Goal: Information Seeking & Learning: Learn about a topic

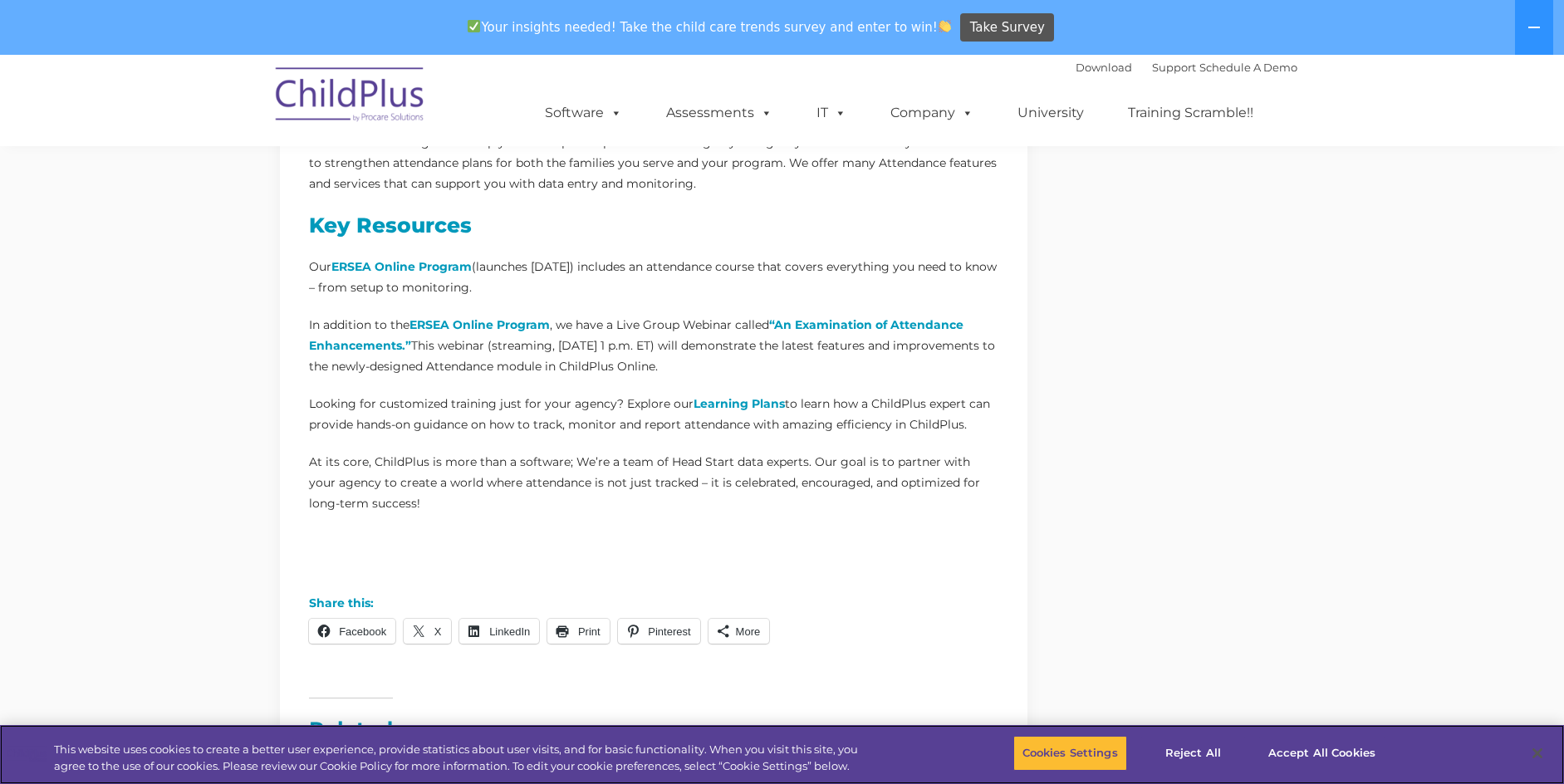
scroll to position [1304, 0]
click at [843, 324] on strong "“An Examination of Attendance Enhancements.”" at bounding box center [636, 337] width 654 height 36
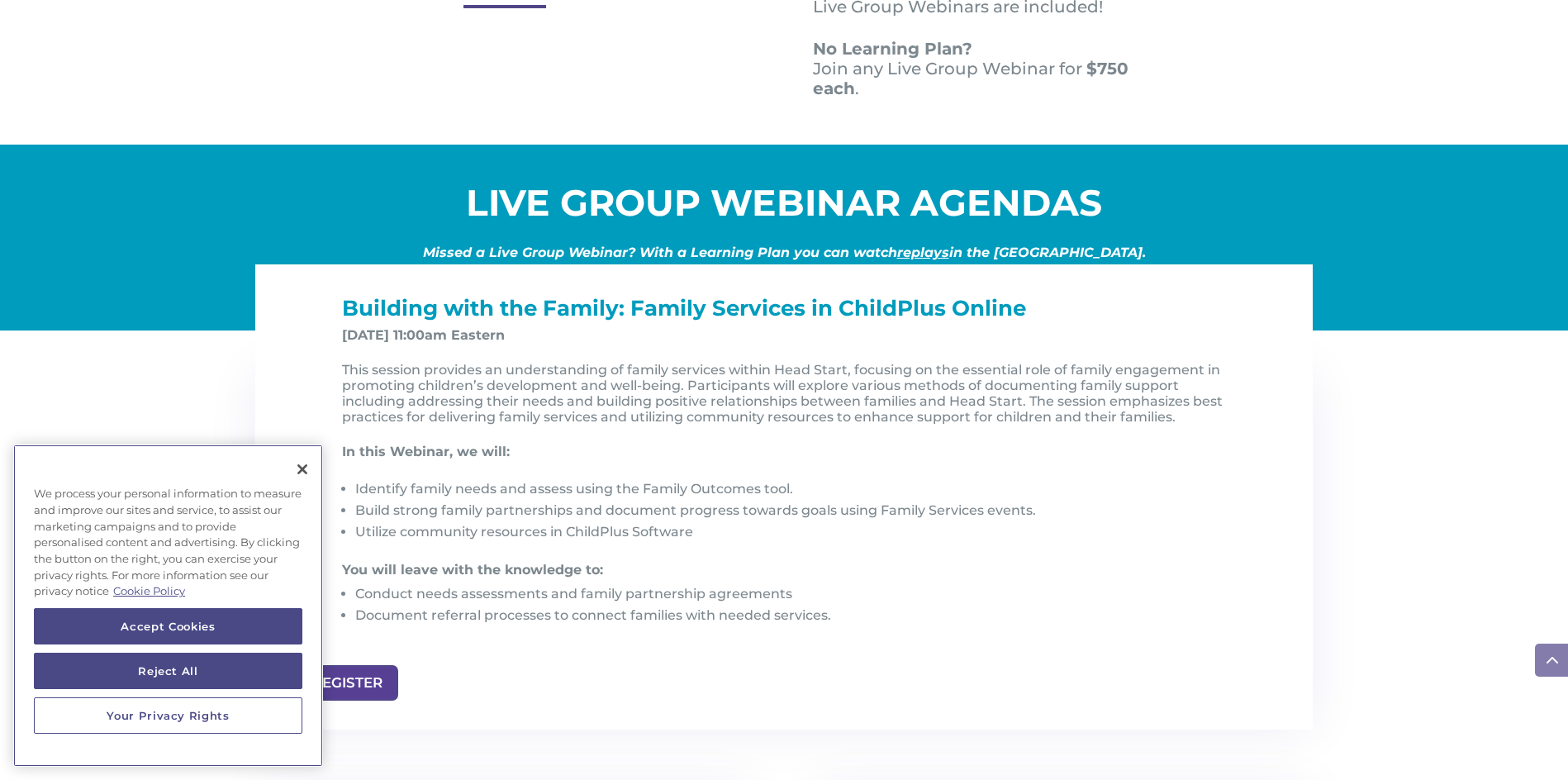
scroll to position [1520, 0]
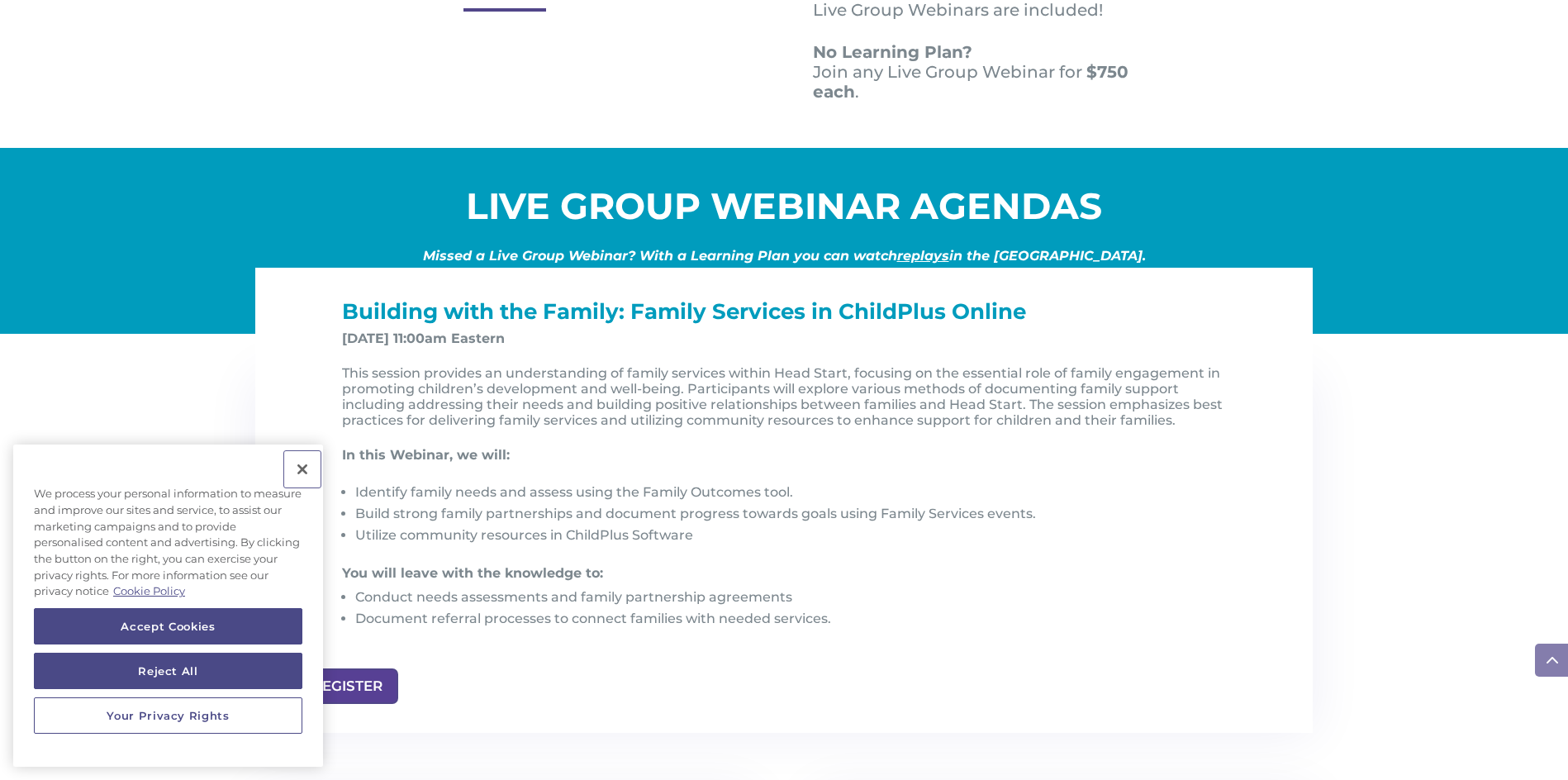
click at [304, 456] on button "Close" at bounding box center [303, 469] width 36 height 36
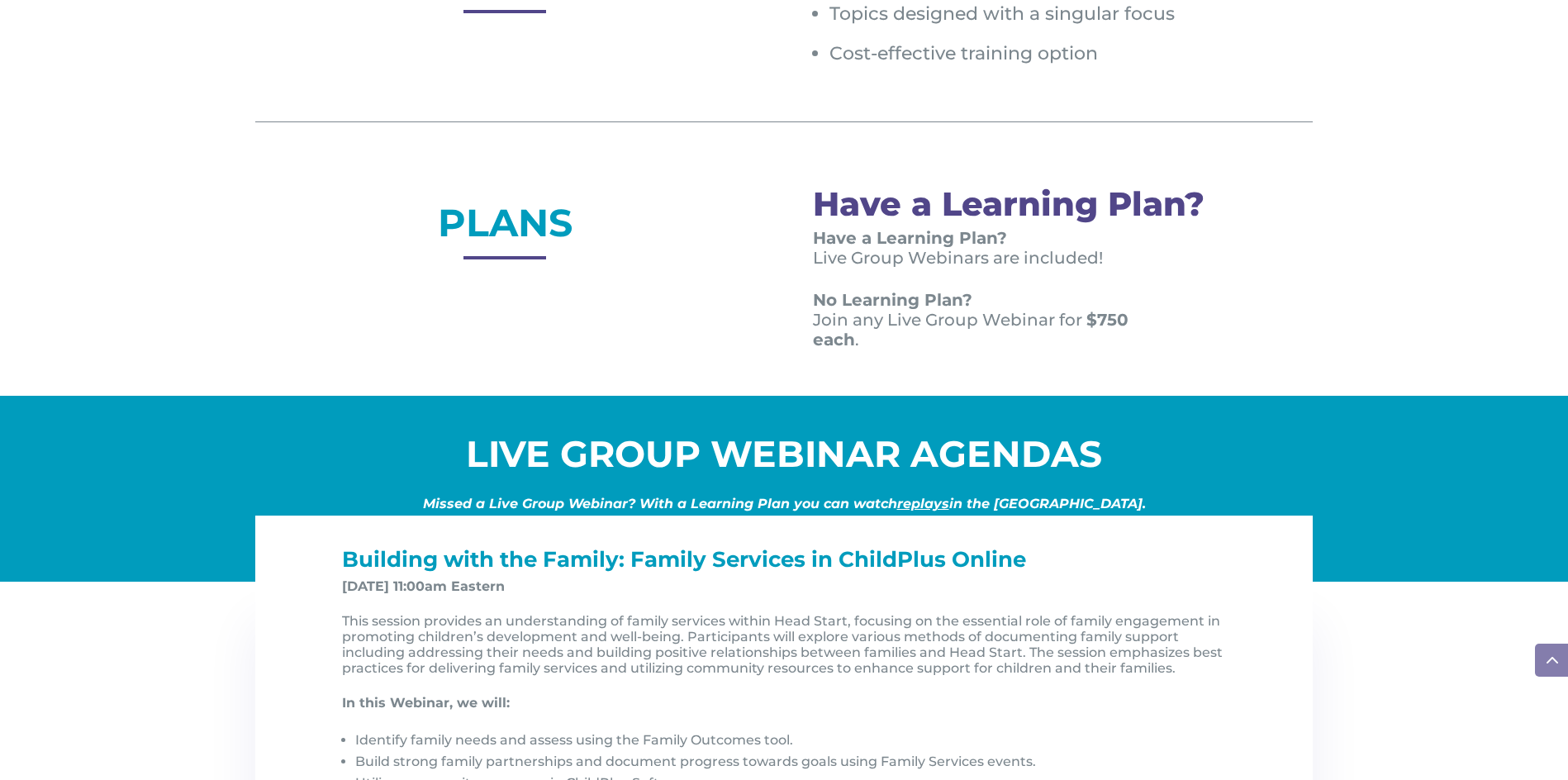
scroll to position [1256, 0]
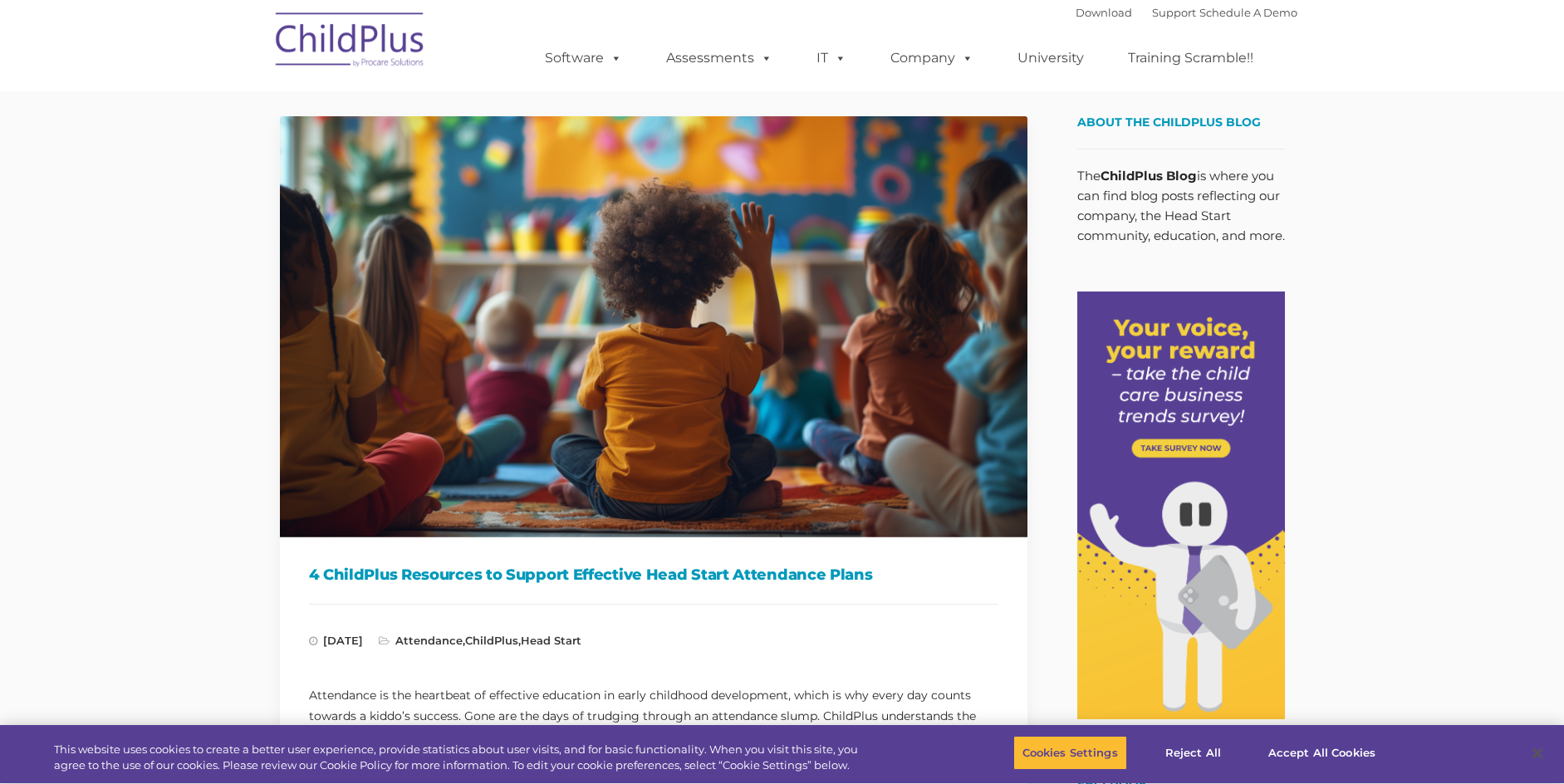
scroll to position [1304, 0]
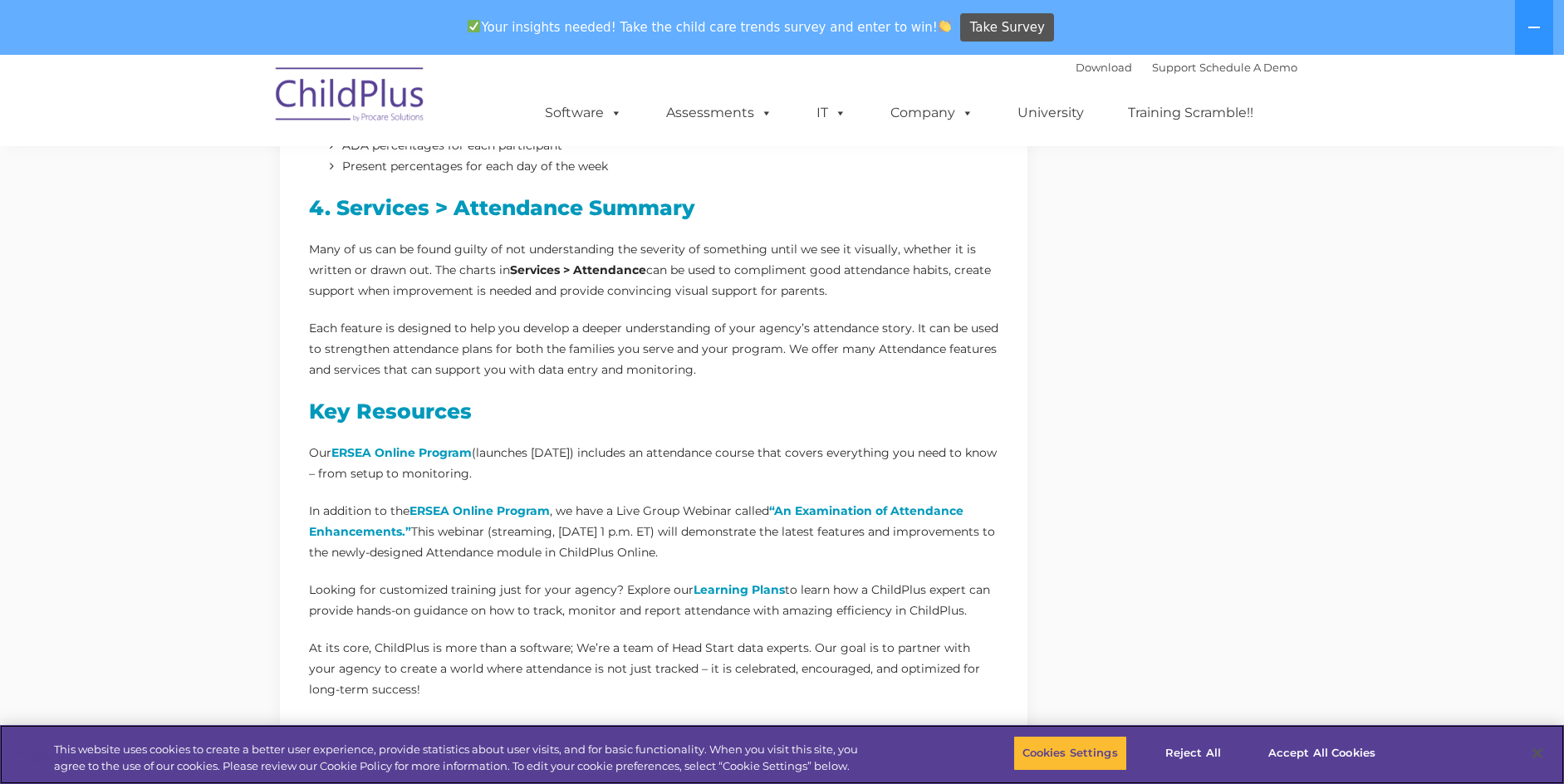
scroll to position [1126, 0]
